Goal: Task Accomplishment & Management: Manage account settings

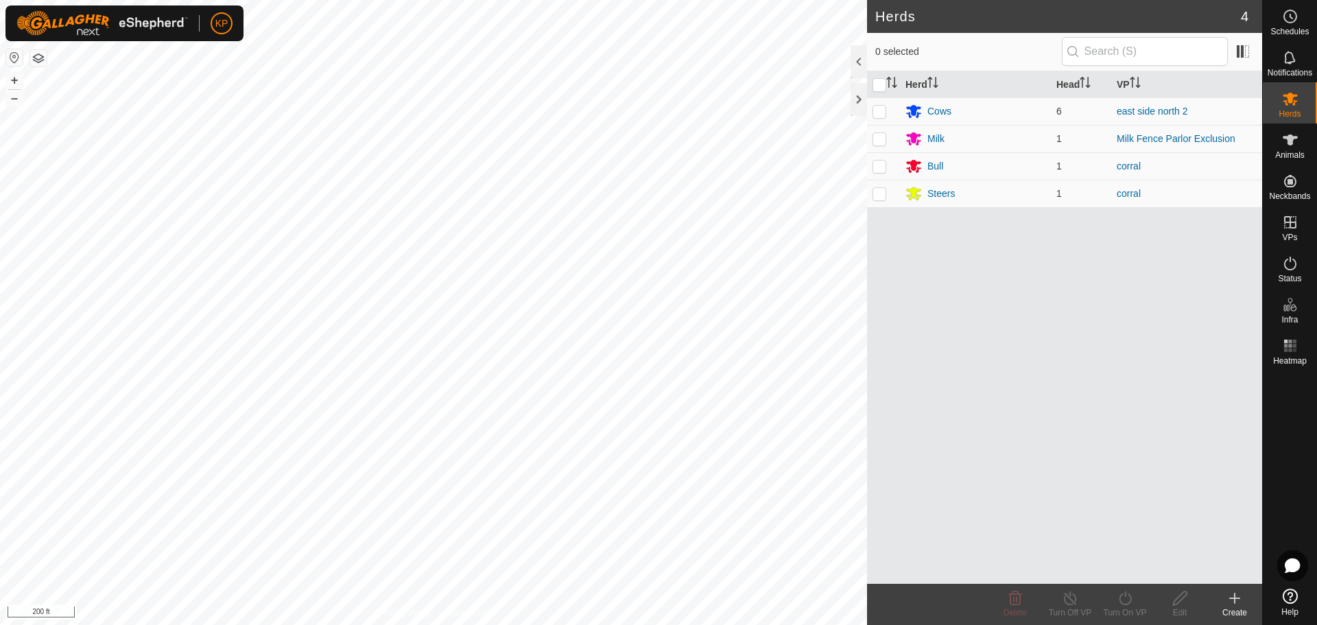
click at [1288, 567] on icon at bounding box center [1292, 565] width 15 height 14
click at [1291, 602] on icon at bounding box center [1290, 596] width 15 height 15
click at [1298, 151] on span "Animals" at bounding box center [1289, 155] width 29 height 8
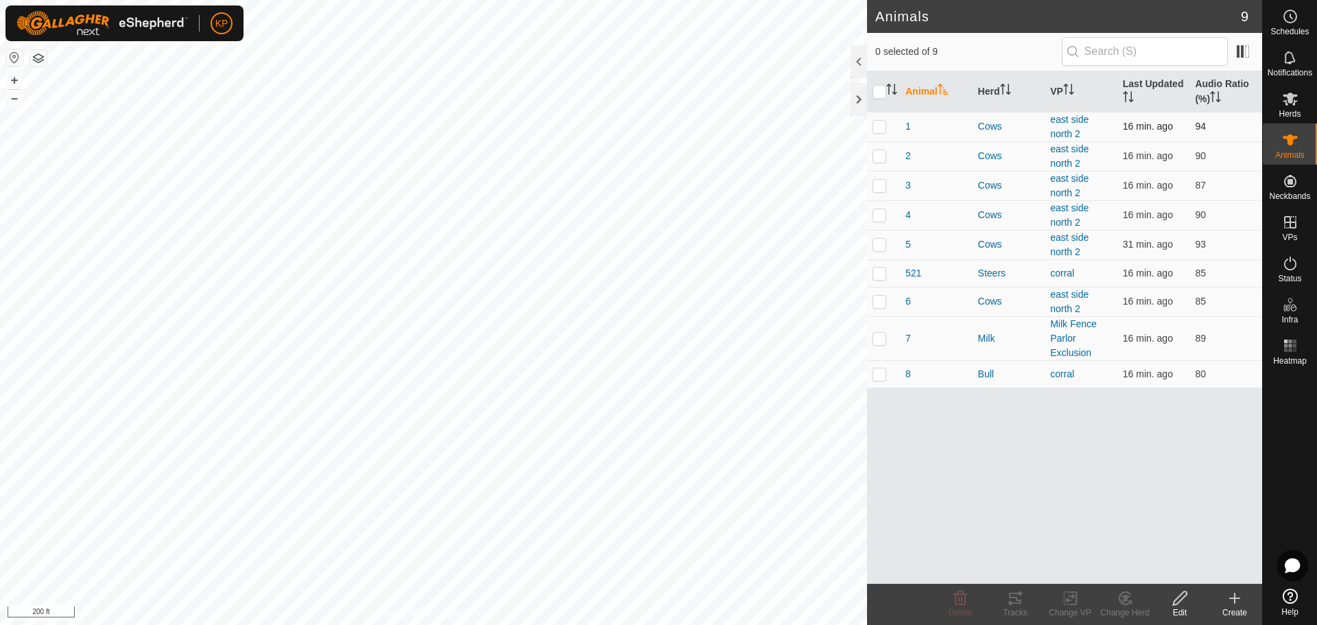
click at [879, 130] on p-checkbox at bounding box center [880, 126] width 14 height 11
checkbox input "true"
click at [876, 160] on p-checkbox at bounding box center [880, 155] width 14 height 11
checkbox input "true"
click at [879, 189] on p-checkbox at bounding box center [880, 185] width 14 height 11
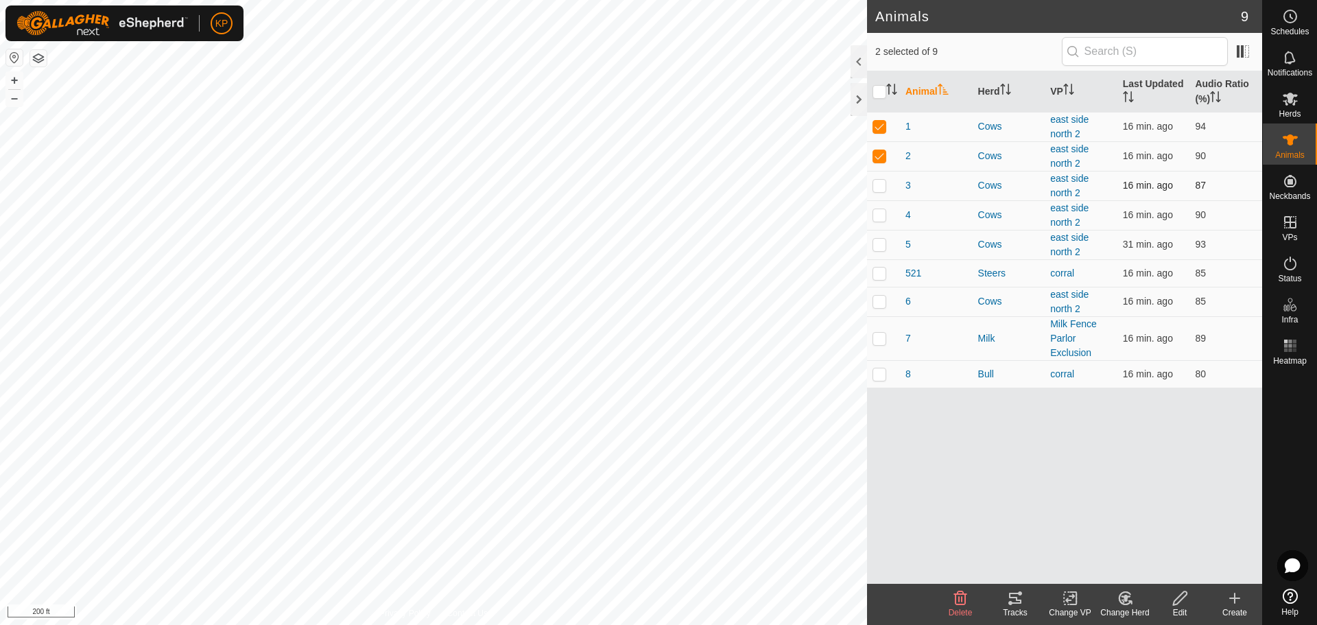
checkbox input "true"
click at [881, 218] on p-checkbox at bounding box center [880, 214] width 14 height 11
checkbox input "true"
click at [877, 250] on td at bounding box center [883, 244] width 33 height 29
checkbox input "true"
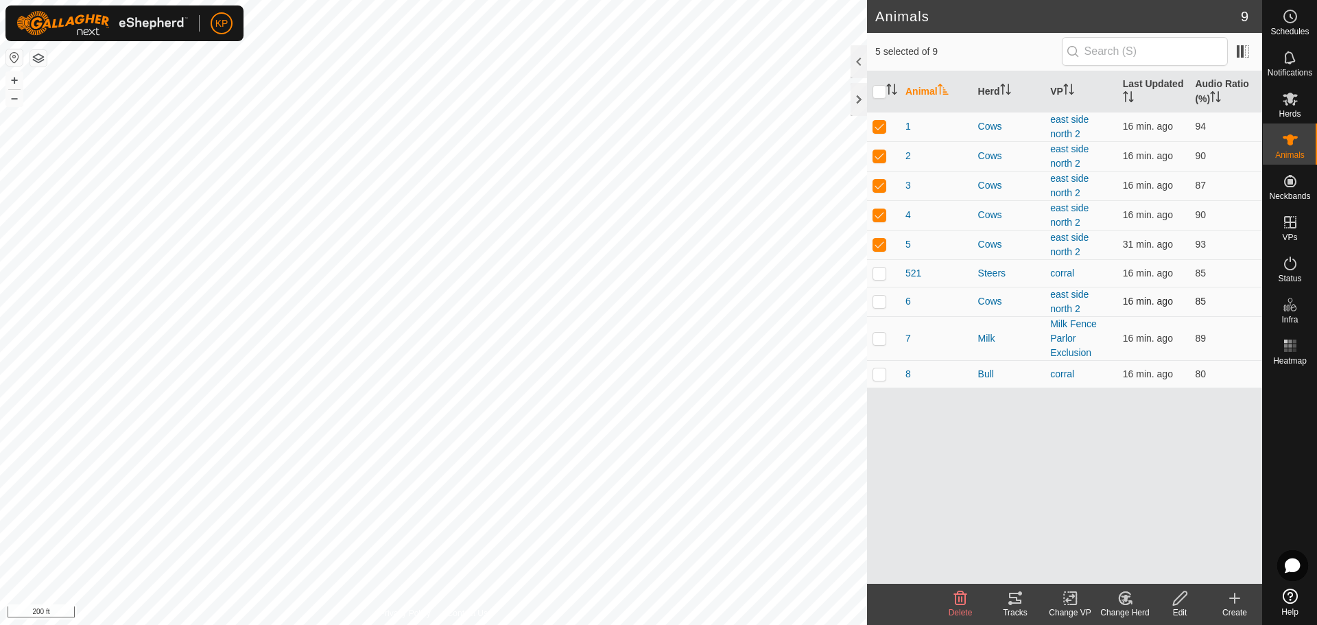
click at [879, 302] on p-checkbox at bounding box center [880, 301] width 14 height 11
checkbox input "true"
click at [880, 244] on p-checkbox at bounding box center [880, 244] width 14 height 11
checkbox input "false"
click at [882, 217] on p-checkbox at bounding box center [880, 214] width 14 height 11
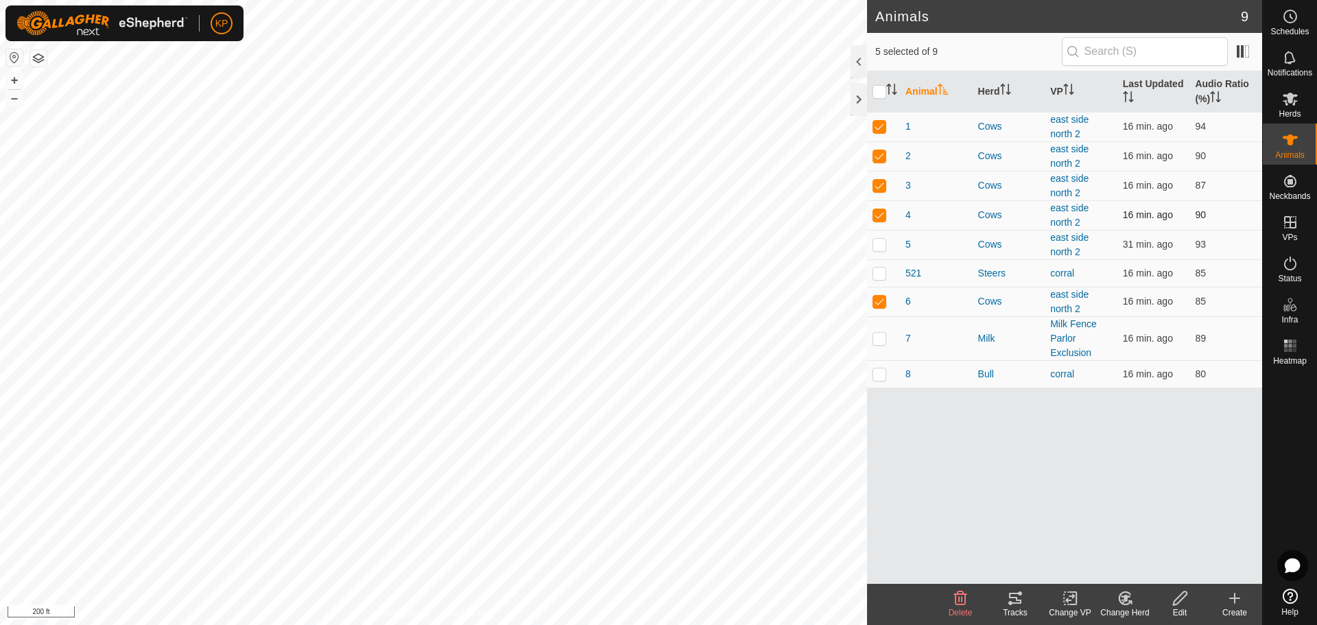
checkbox input "false"
click at [882, 182] on p-checkbox at bounding box center [880, 185] width 14 height 11
checkbox input "false"
click at [880, 159] on p-checkbox at bounding box center [880, 155] width 14 height 11
checkbox input "false"
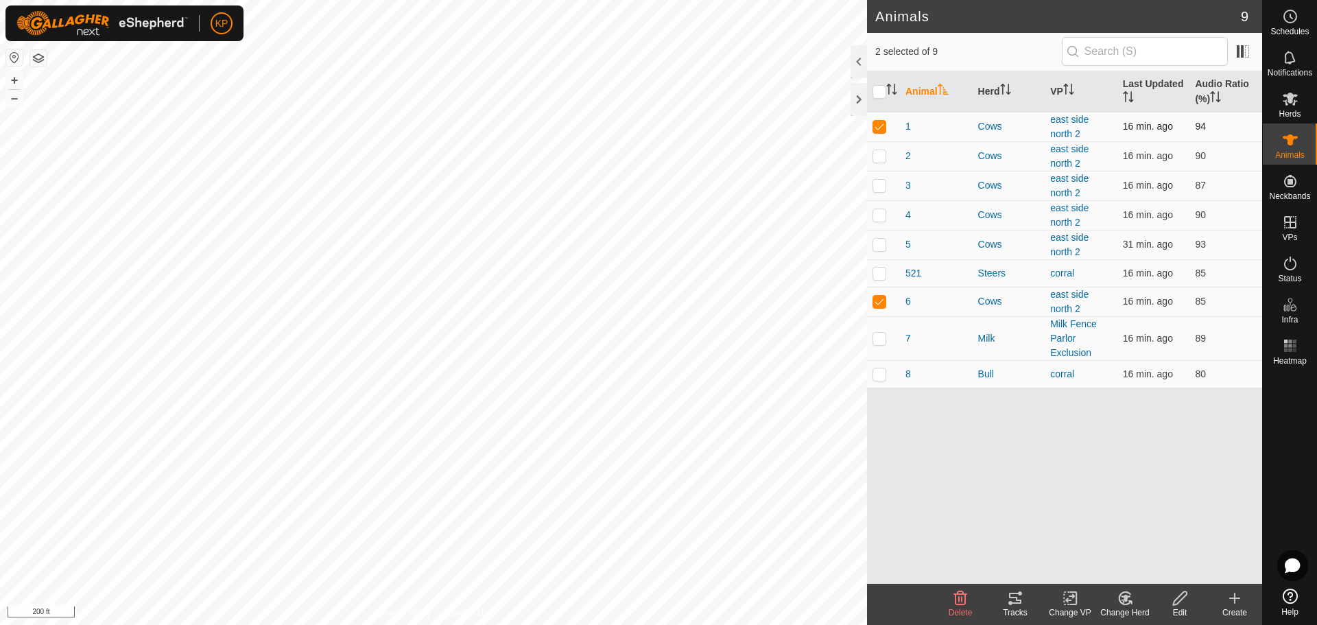
click at [882, 124] on p-checkbox at bounding box center [880, 126] width 14 height 11
checkbox input "false"
click at [875, 214] on p-checkbox at bounding box center [880, 214] width 14 height 11
checkbox input "true"
